Goal: Task Accomplishment & Management: Manage account settings

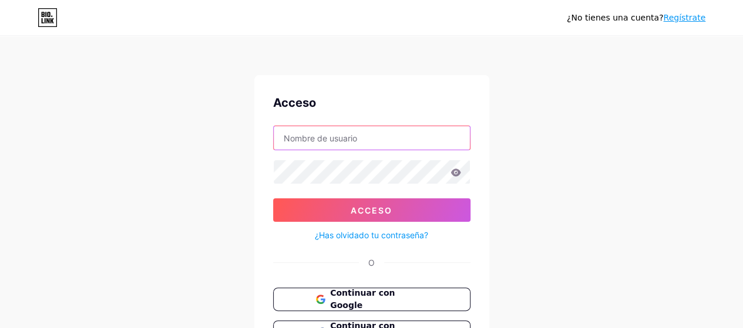
click at [308, 139] on input "text" at bounding box center [372, 138] width 196 height 24
type input "[PERSON_NAME]"
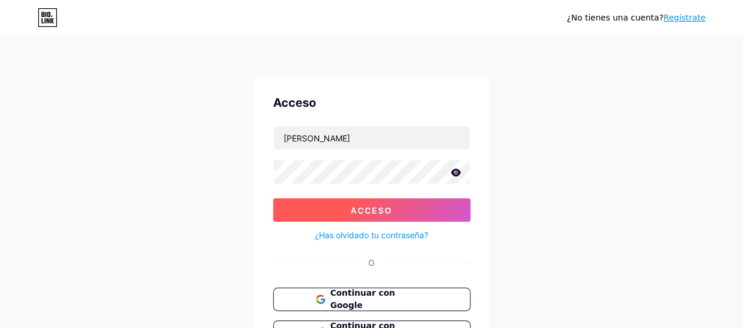
click at [337, 206] on button "Acceso" at bounding box center [371, 211] width 197 height 24
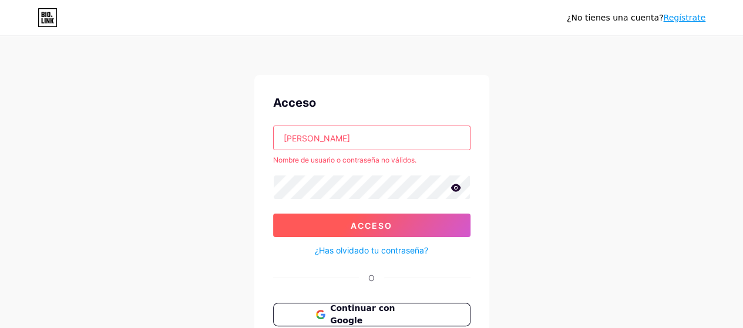
click at [341, 229] on button "Acceso" at bounding box center [371, 226] width 197 height 24
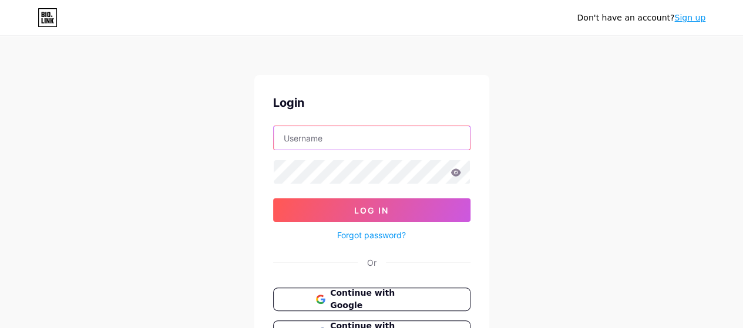
click at [295, 142] on input "text" at bounding box center [372, 138] width 196 height 24
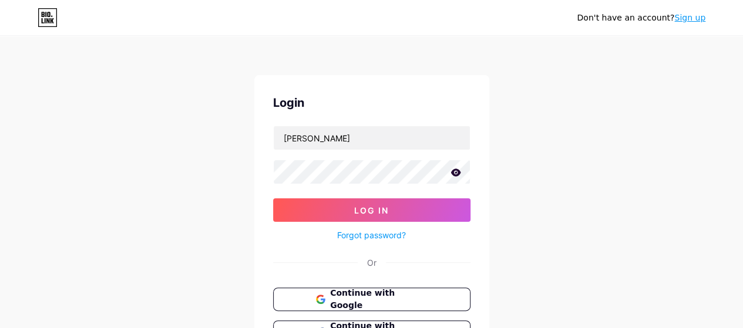
click at [455, 173] on icon at bounding box center [456, 173] width 11 height 8
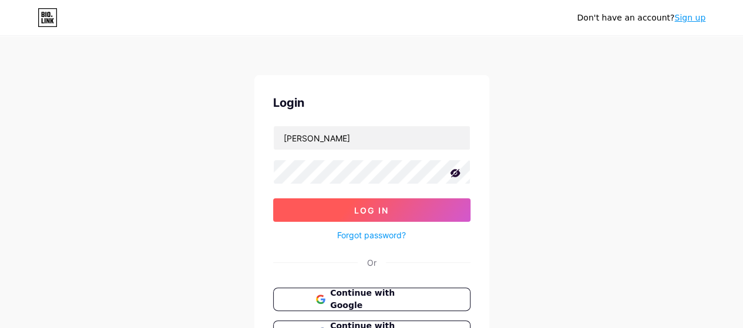
click at [425, 214] on button "Log In" at bounding box center [371, 211] width 197 height 24
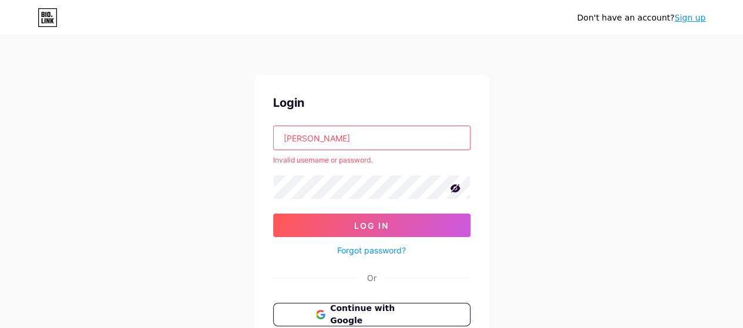
click at [526, 115] on div "Don't have an account? Sign up Login [PERSON_NAME] Invalid username or password…" at bounding box center [371, 224] width 743 height 449
click at [311, 139] on input "[PERSON_NAME]" at bounding box center [372, 138] width 196 height 24
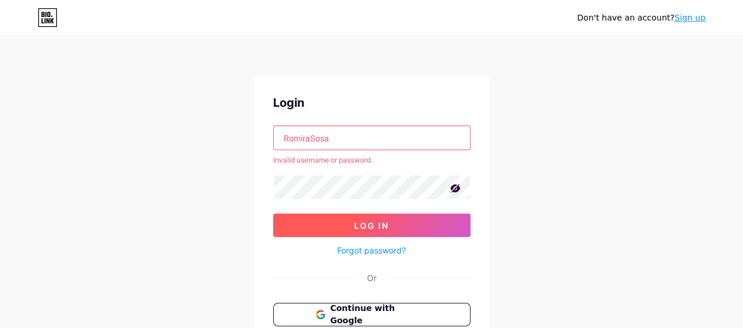
type input "RomiraSosa"
click at [330, 227] on button "Log In" at bounding box center [371, 226] width 197 height 24
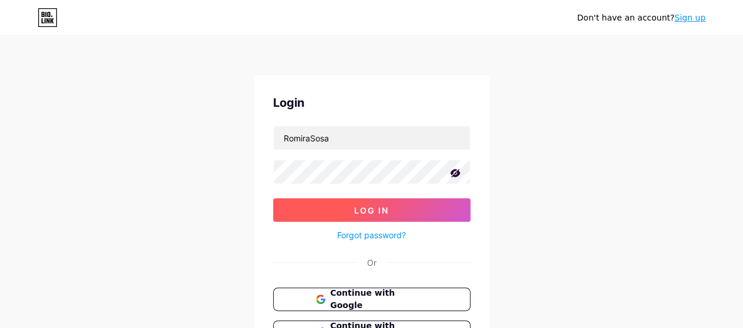
click at [350, 209] on button "Log In" at bounding box center [371, 211] width 197 height 24
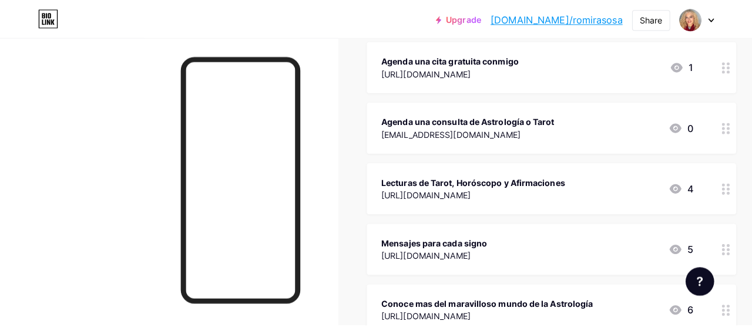
scroll to position [195, 0]
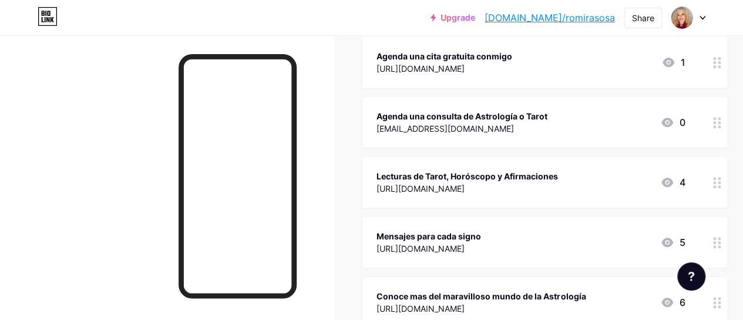
click at [524, 187] on div "[URL][DOMAIN_NAME]" at bounding box center [468, 188] width 182 height 12
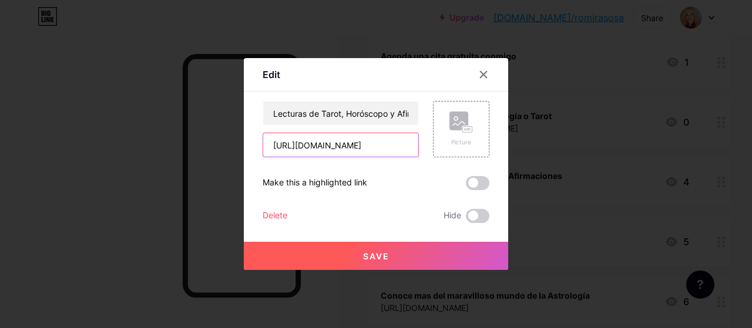
click at [398, 144] on input "[URL][DOMAIN_NAME]" at bounding box center [340, 145] width 155 height 24
type input "[URL][DOMAIN_NAME]"
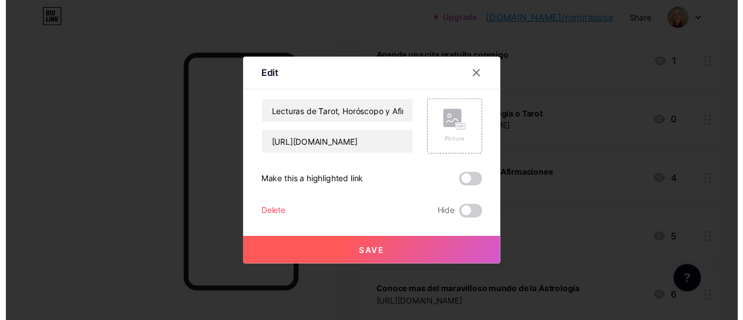
scroll to position [0, 0]
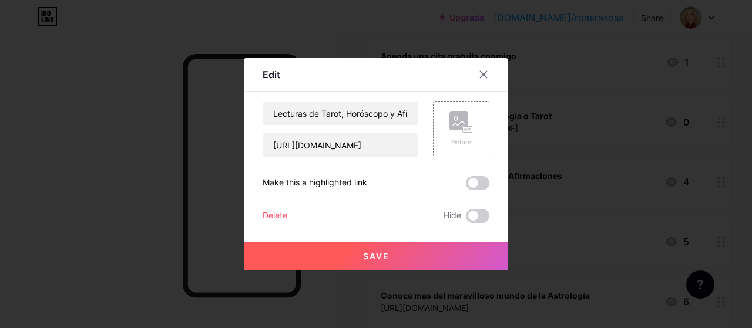
click at [357, 259] on button "Save" at bounding box center [376, 256] width 264 height 28
